Goal: Information Seeking & Learning: Learn about a topic

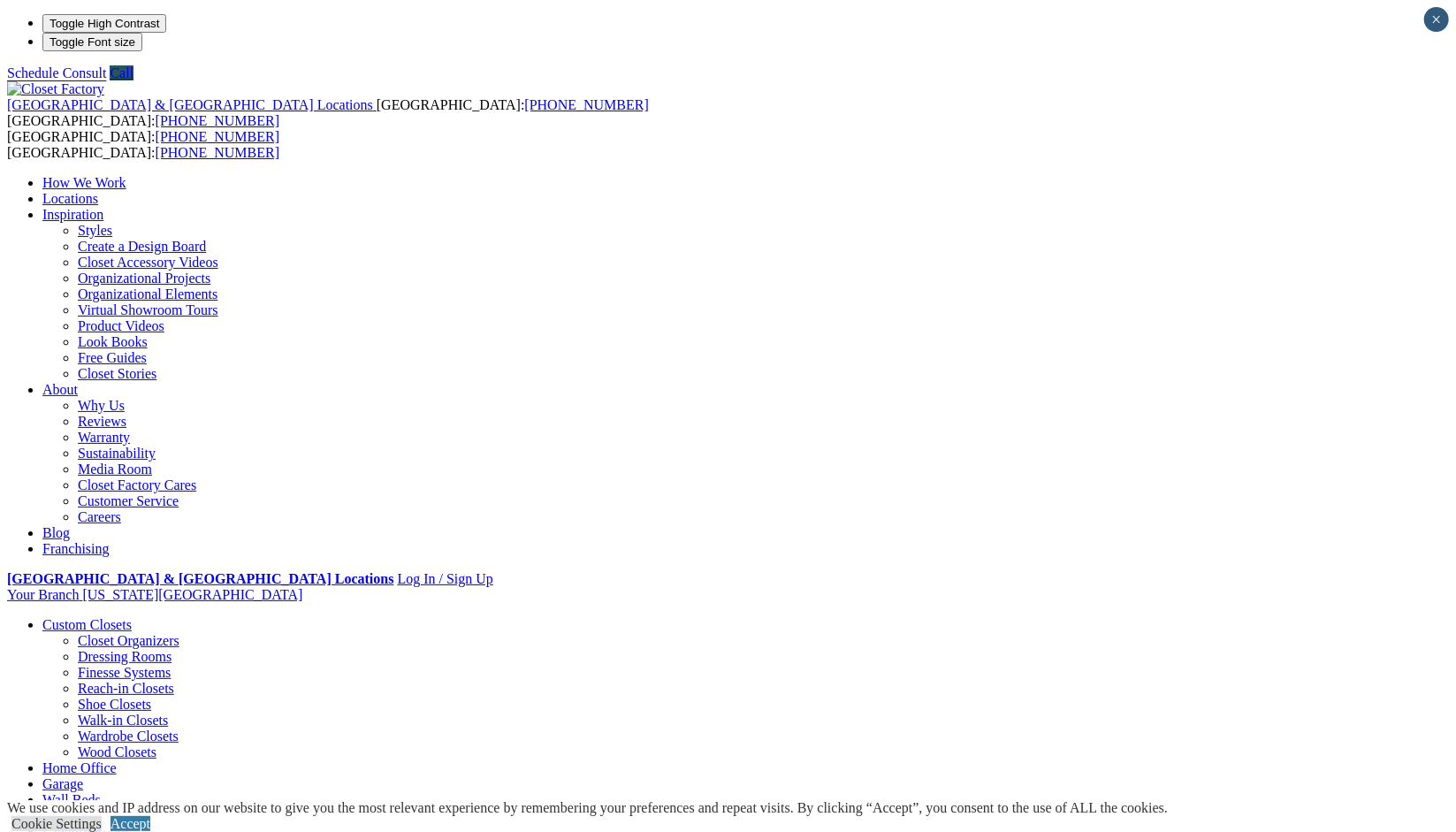
click at [103, 207] on link "Inspiration" at bounding box center [73, 215] width 61 height 15
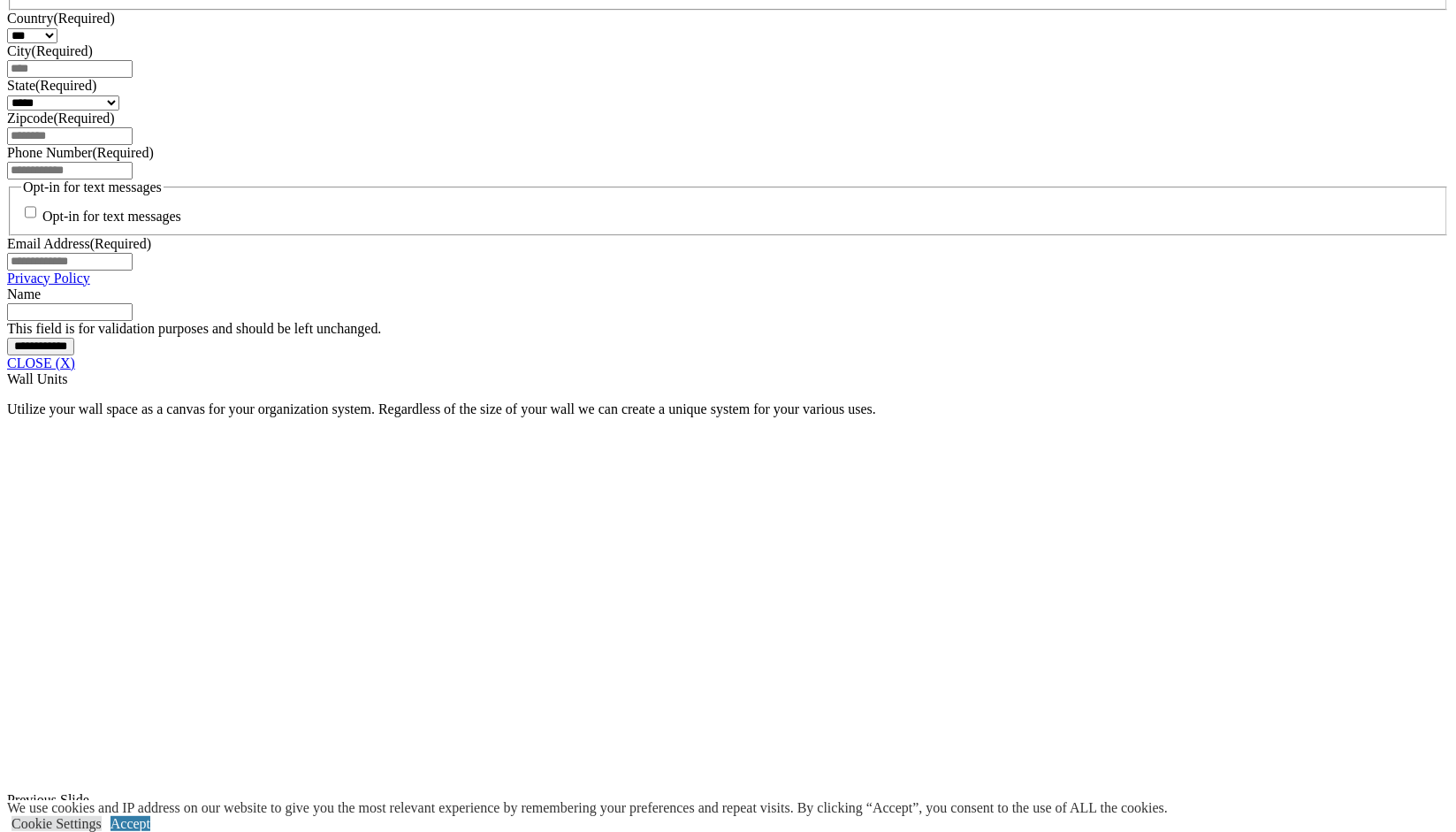
scroll to position [1272, 0]
